Goal: Information Seeking & Learning: Find specific fact

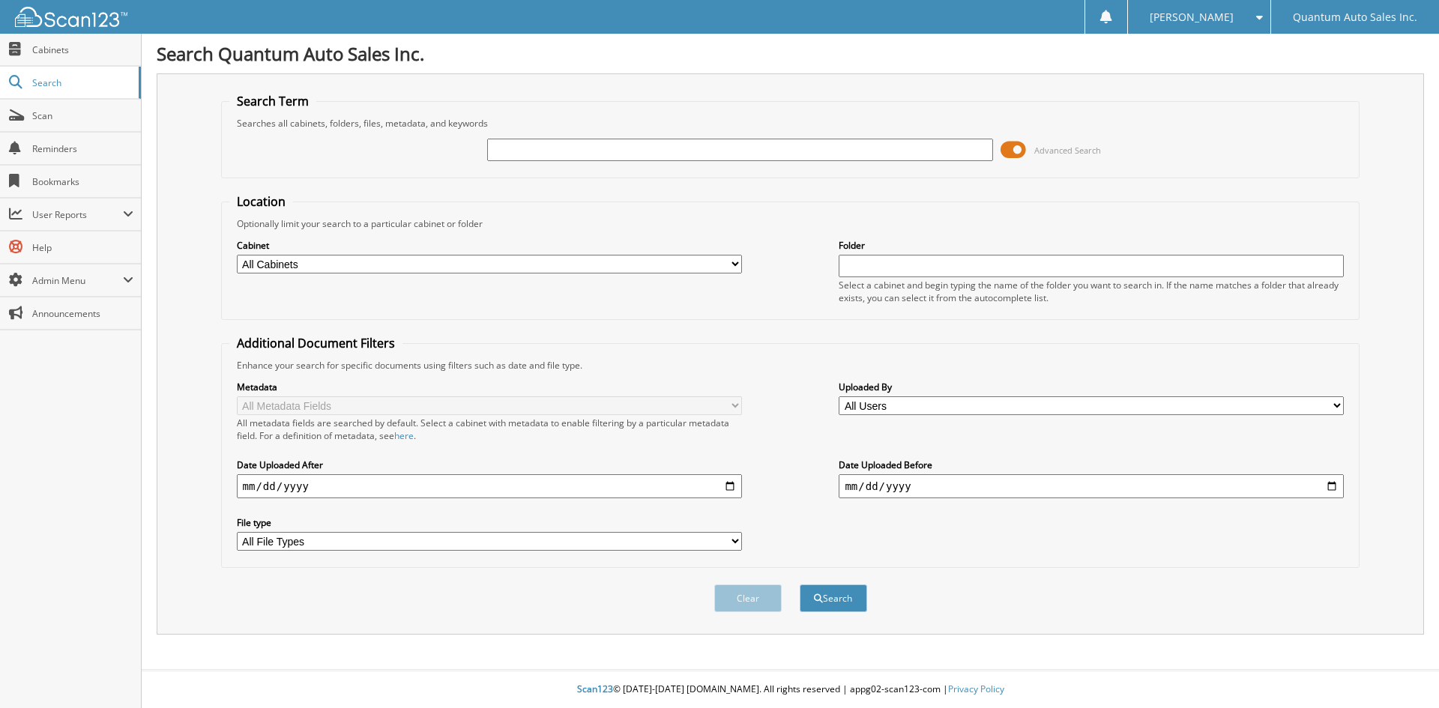
click at [594, 151] on input "text" at bounding box center [739, 150] width 505 height 22
type input "34537"
click at [800, 585] on button "Search" at bounding box center [833, 599] width 67 height 28
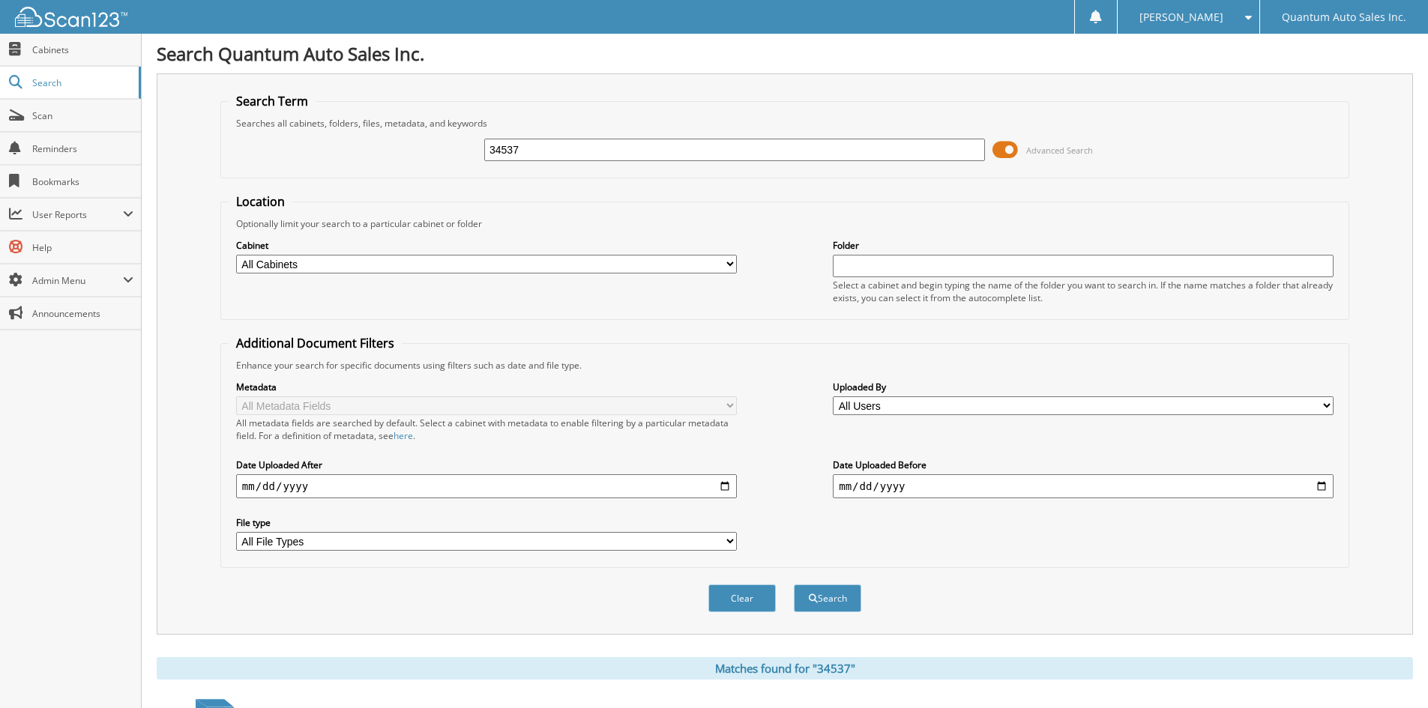
drag, startPoint x: 580, startPoint y: 148, endPoint x: 376, endPoint y: 171, distance: 205.2
click at [373, 165] on div "34537 Advanced Search" at bounding box center [785, 150] width 1112 height 40
type input "35207"
click at [794, 585] on button "Search" at bounding box center [827, 599] width 67 height 28
drag, startPoint x: 531, startPoint y: 152, endPoint x: 310, endPoint y: 167, distance: 222.4
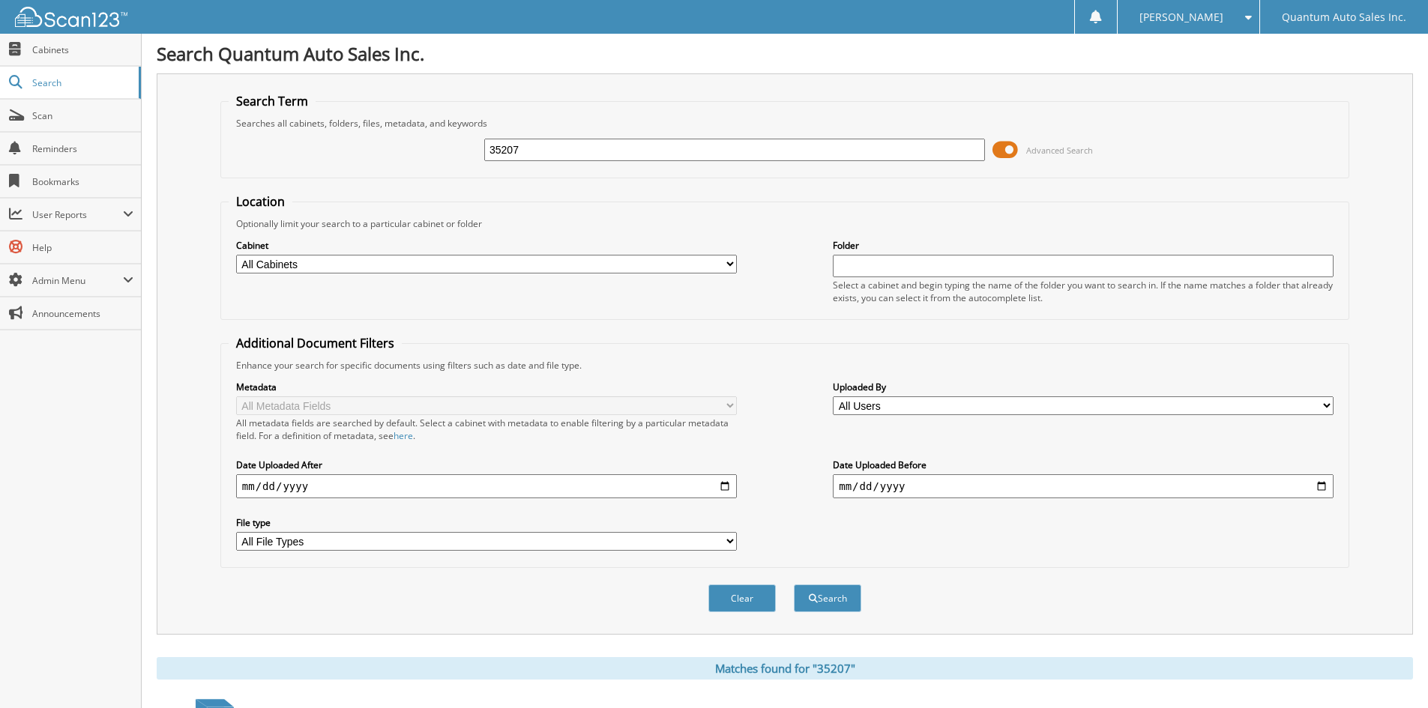
click at [314, 165] on div "35207 Advanced Search" at bounding box center [785, 150] width 1112 height 40
type input "35212"
click at [794, 585] on button "Search" at bounding box center [827, 599] width 67 height 28
drag, startPoint x: 565, startPoint y: 138, endPoint x: 557, endPoint y: 147, distance: 12.2
click at [561, 144] on div "35212" at bounding box center [734, 149] width 501 height 25
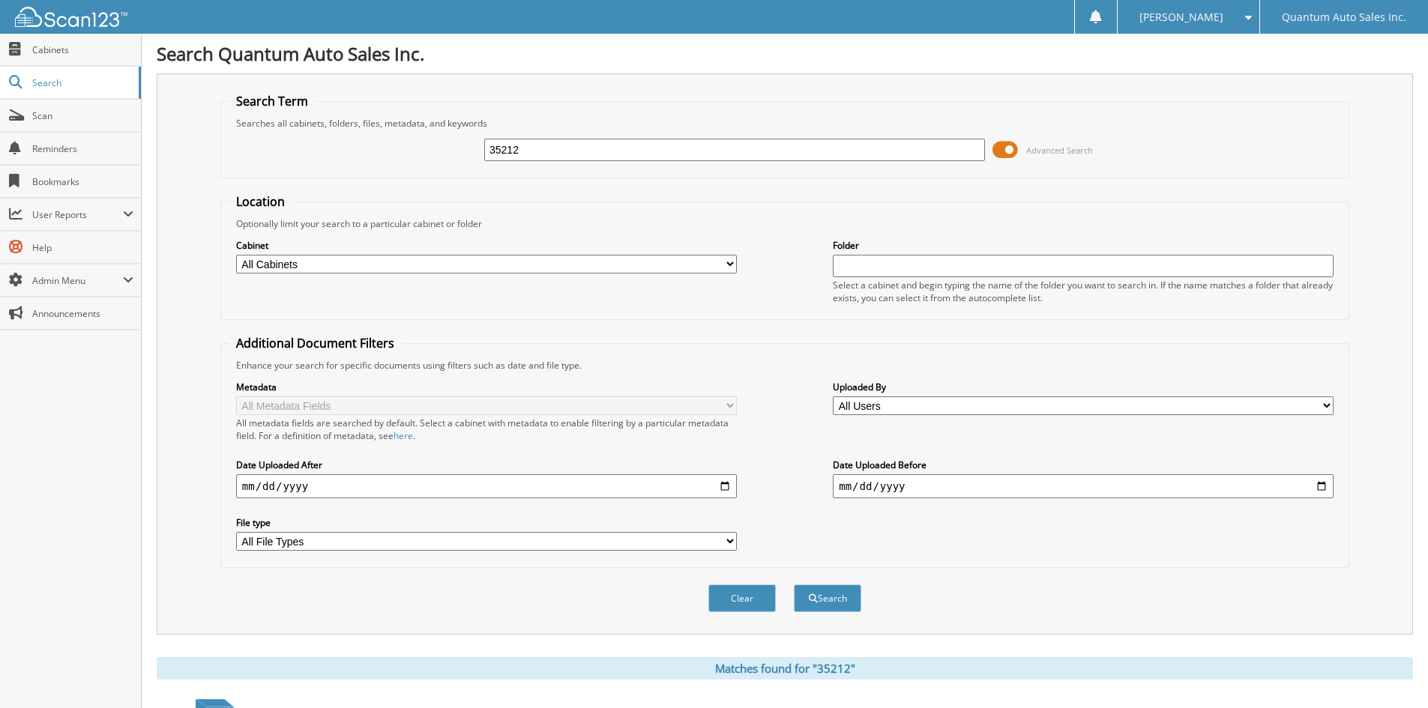
drag, startPoint x: 556, startPoint y: 147, endPoint x: 374, endPoint y: 163, distance: 182.9
click at [378, 161] on div "35212 Advanced Search" at bounding box center [785, 150] width 1112 height 40
type input "35197"
click at [794, 585] on button "Search" at bounding box center [827, 599] width 67 height 28
drag, startPoint x: 573, startPoint y: 150, endPoint x: 316, endPoint y: 153, distance: 257.1
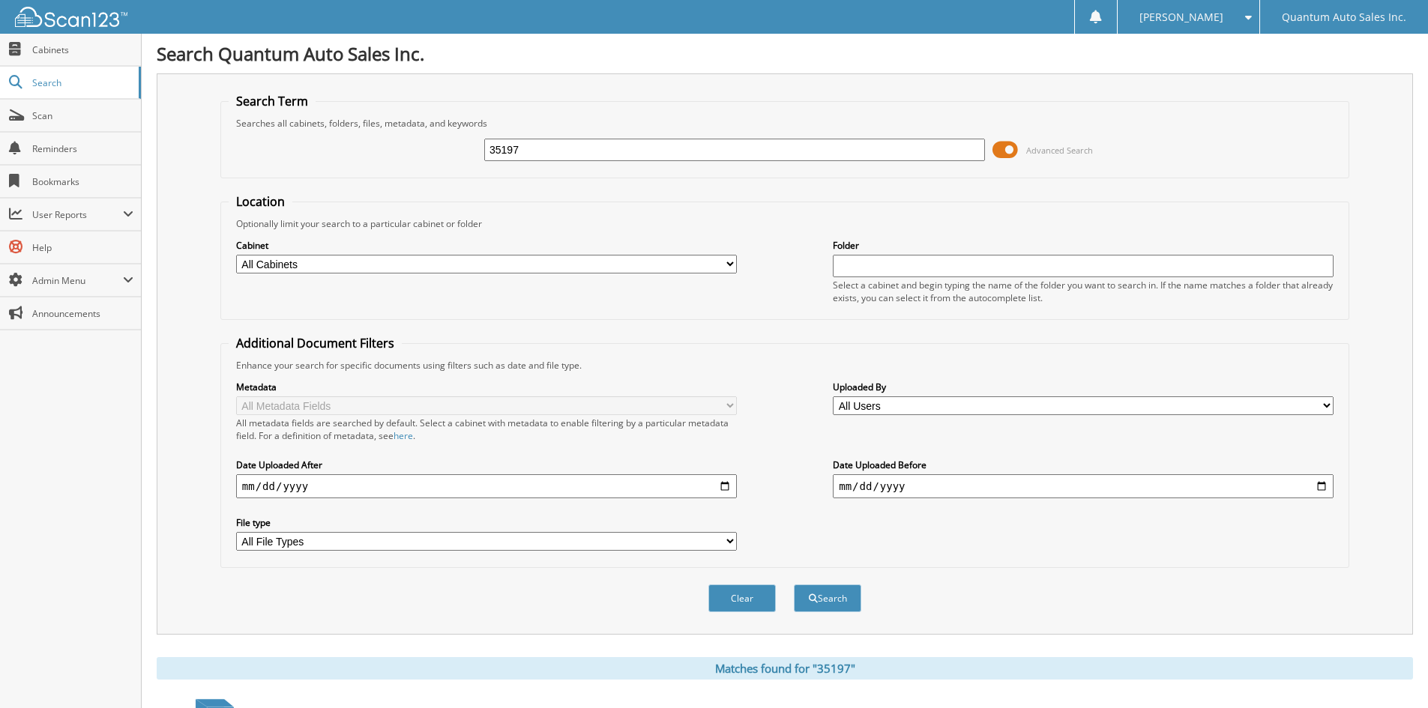
click at [309, 156] on div "35197 Advanced Search" at bounding box center [785, 150] width 1112 height 40
type input "35008"
click at [794, 585] on button "Search" at bounding box center [827, 599] width 67 height 28
drag, startPoint x: 624, startPoint y: 150, endPoint x: 259, endPoint y: 148, distance: 364.3
click at [259, 148] on div "35008 Advanced Search" at bounding box center [785, 150] width 1112 height 40
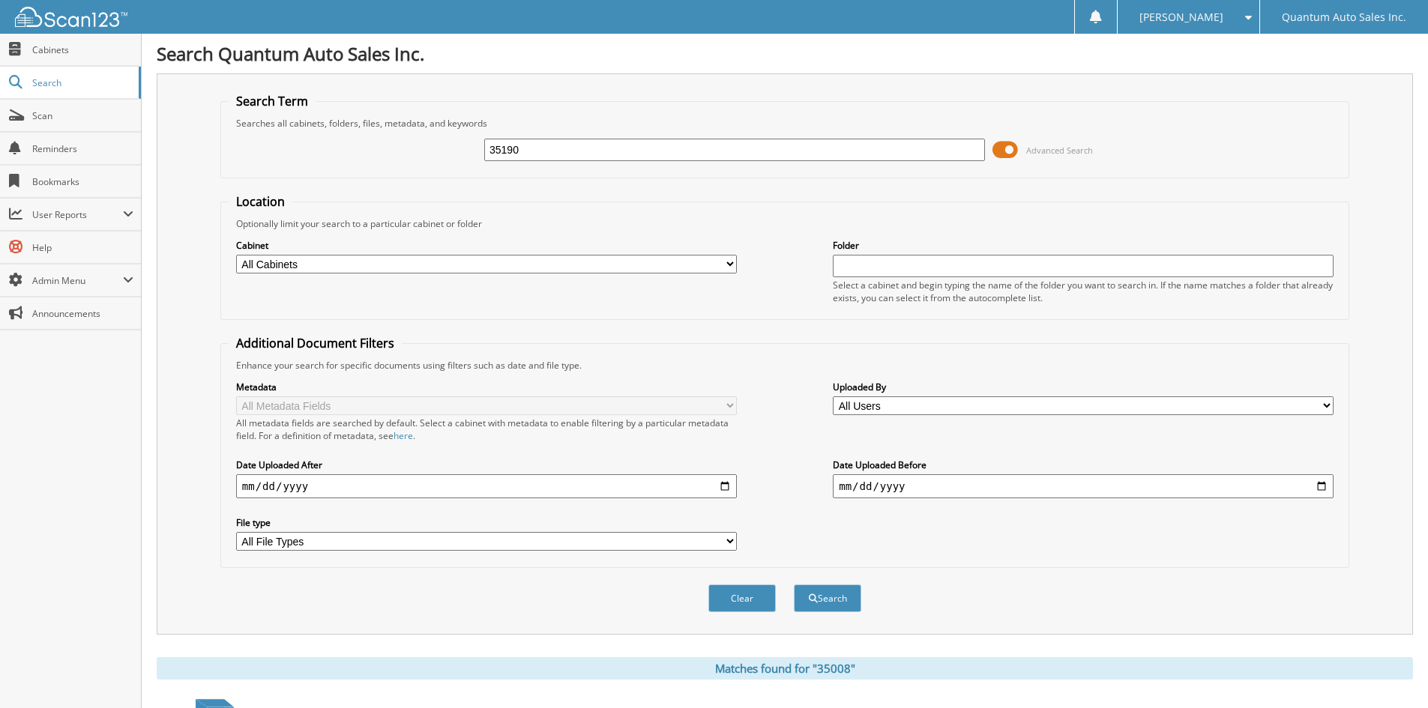
type input "35190"
click at [794, 585] on button "Search" at bounding box center [827, 599] width 67 height 28
drag, startPoint x: 553, startPoint y: 141, endPoint x: 301, endPoint y: 175, distance: 254.1
click at [301, 173] on fieldset "Search Term Searches all cabinets, folders, files, metadata, and keywords 35190…" at bounding box center [784, 135] width 1129 height 85
type input "34874"
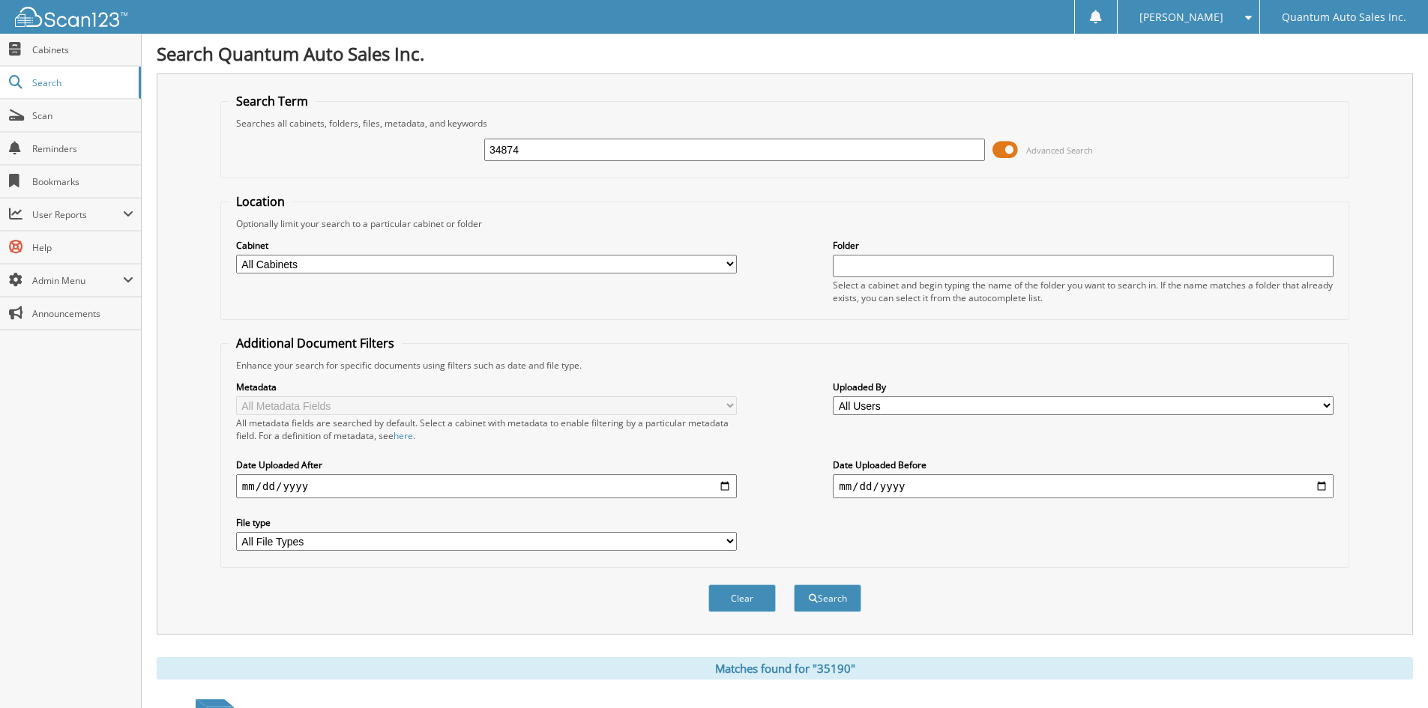
click at [794, 585] on button "Search" at bounding box center [827, 599] width 67 height 28
drag, startPoint x: 562, startPoint y: 148, endPoint x: 236, endPoint y: 170, distance: 326.8
click at [240, 173] on fieldset "Search Term Searches all cabinets, folders, files, metadata, and keywords 34874…" at bounding box center [784, 135] width 1129 height 85
type input "35163"
click at [794, 585] on button "Search" at bounding box center [827, 599] width 67 height 28
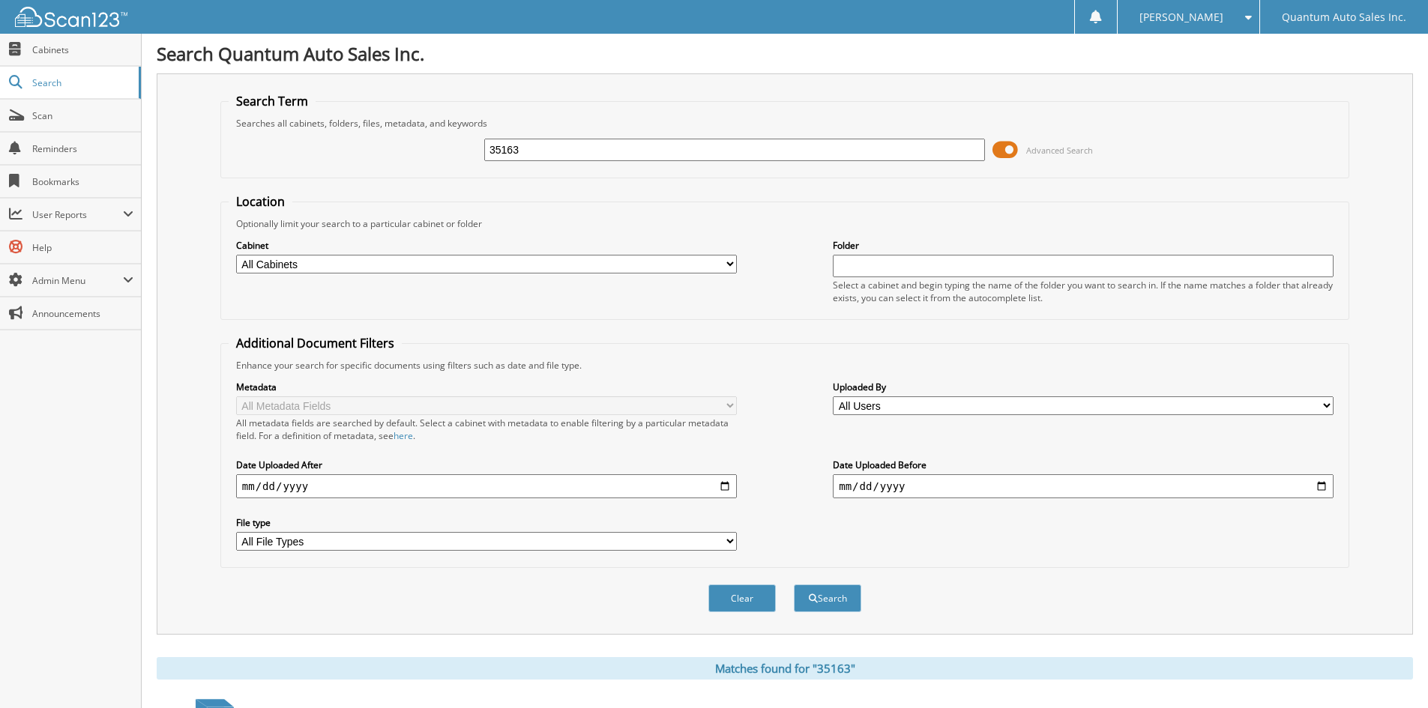
drag, startPoint x: 555, startPoint y: 150, endPoint x: 337, endPoint y: 156, distance: 217.5
click at [337, 156] on div "35163 Advanced Search" at bounding box center [785, 150] width 1112 height 40
type input "35199"
click at [794, 585] on button "Search" at bounding box center [827, 599] width 67 height 28
drag, startPoint x: 648, startPoint y: 148, endPoint x: 340, endPoint y: 151, distance: 308.1
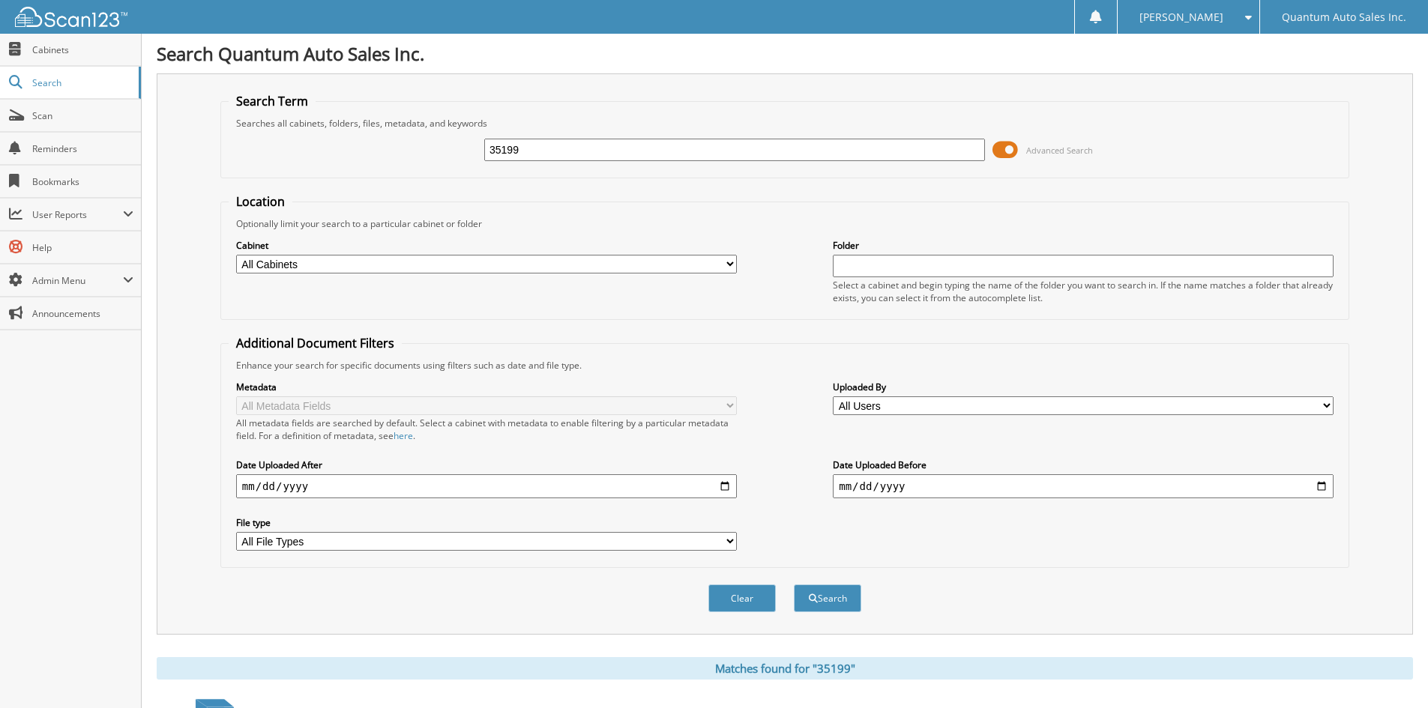
click at [345, 147] on div "35199 Advanced Search" at bounding box center [785, 150] width 1112 height 40
type input "35183"
click at [794, 585] on button "Search" at bounding box center [827, 599] width 67 height 28
